Goal: Task Accomplishment & Management: Use online tool/utility

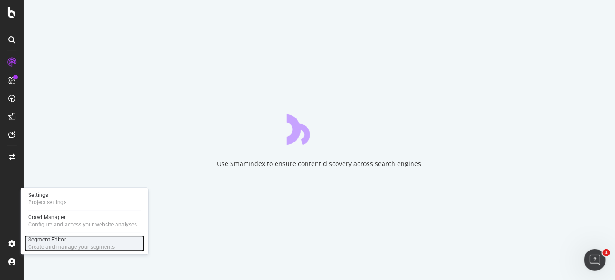
click at [69, 240] on div "Segment Editor" at bounding box center [71, 239] width 86 height 7
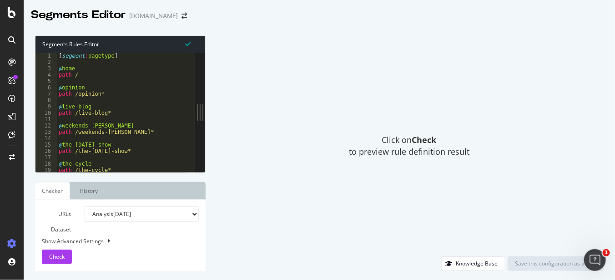
click at [565, 147] on div "Click on Check to preview rule definition result" at bounding box center [409, 145] width 389 height 221
click at [150, 16] on div "[DOMAIN_NAME]" at bounding box center [153, 15] width 49 height 9
click at [181, 15] on icon "arrow-right-arrow-left" at bounding box center [183, 16] width 5 height 6
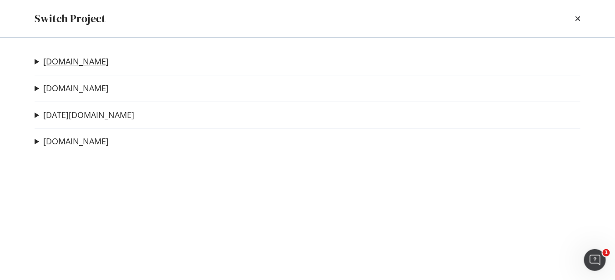
click at [77, 59] on link "[DOMAIN_NAME]" at bounding box center [75, 62] width 65 height 10
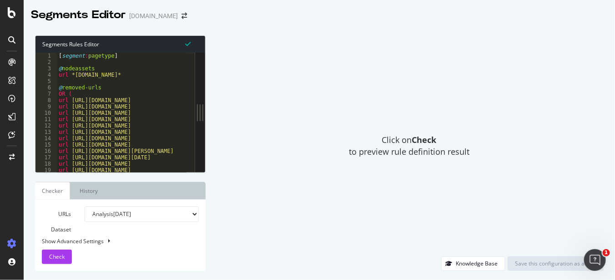
click at [125, 40] on div "Segments Rules Editor" at bounding box center [120, 44] width 170 height 17
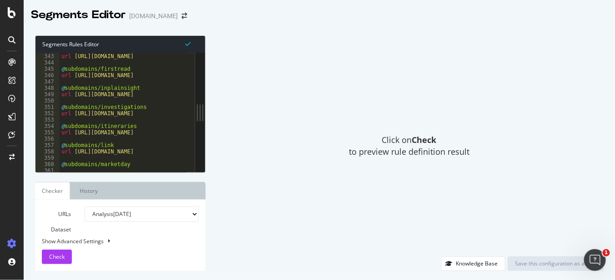
scroll to position [2346, 0]
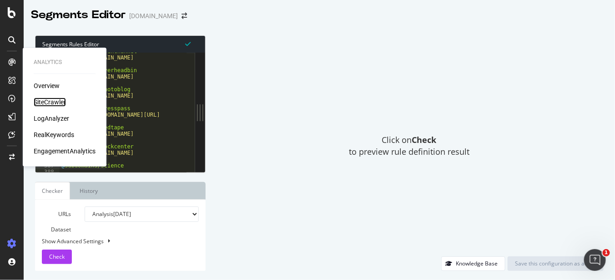
click at [56, 103] on div "SiteCrawler" at bounding box center [50, 102] width 32 height 9
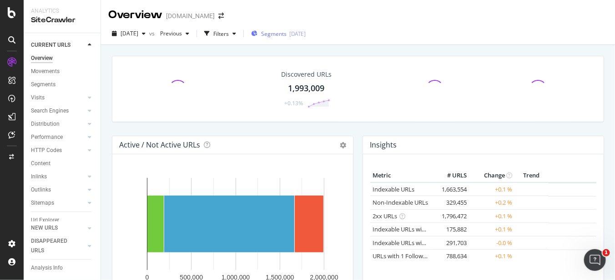
click at [305, 36] on div "[DATE]" at bounding box center [297, 34] width 16 height 8
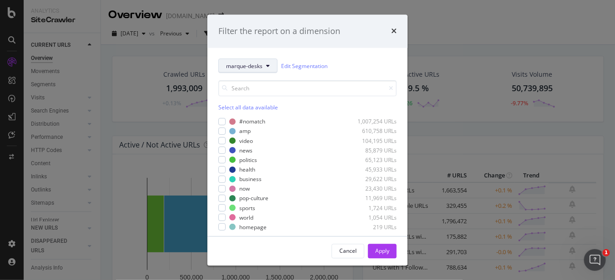
click at [234, 61] on button "marque-desks" at bounding box center [247, 66] width 59 height 15
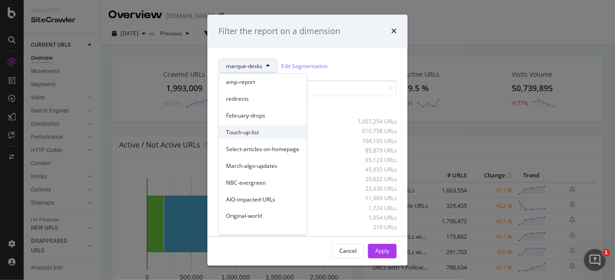
scroll to position [56, 0]
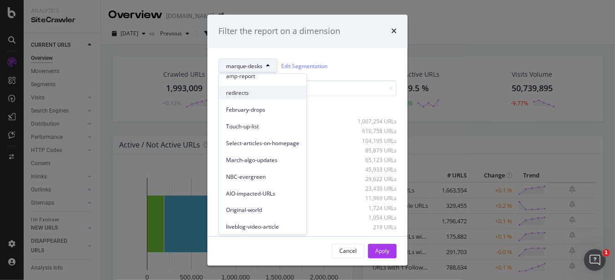
click at [233, 94] on span "redirects" at bounding box center [262, 93] width 73 height 8
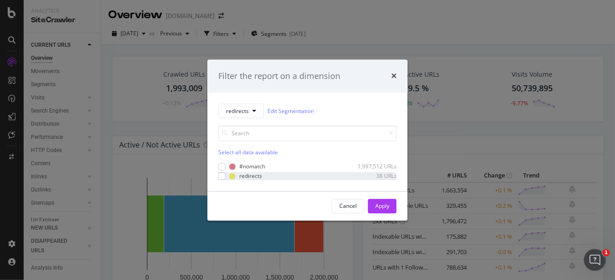
click at [227, 176] on div "redirects 38 URLs" at bounding box center [307, 177] width 178 height 8
click at [387, 206] on div "Apply" at bounding box center [382, 206] width 14 height 8
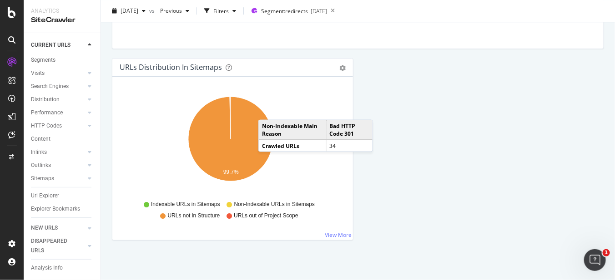
scroll to position [43, 0]
click at [46, 174] on div "Sitemaps" at bounding box center [42, 179] width 23 height 10
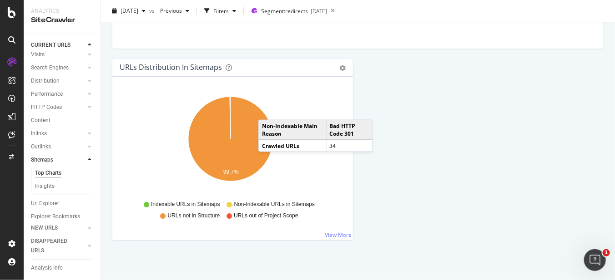
scroll to position [832, 0]
